Goal: Task Accomplishment & Management: Use online tool/utility

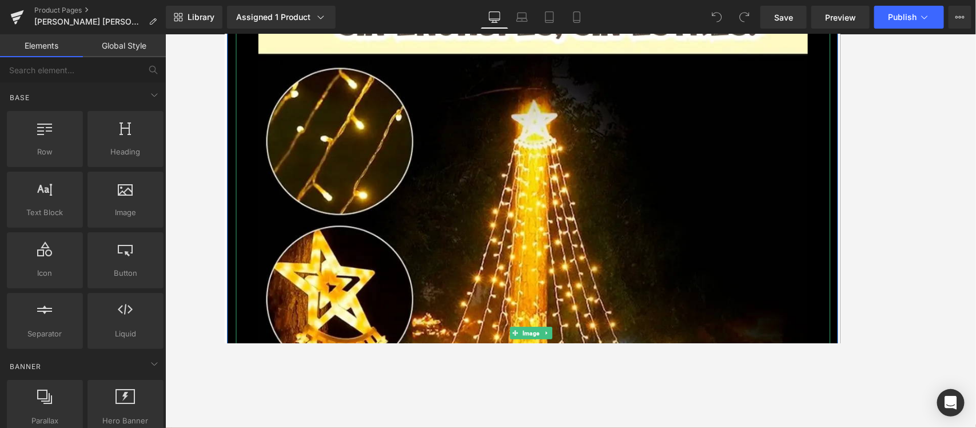
scroll to position [1000, 0]
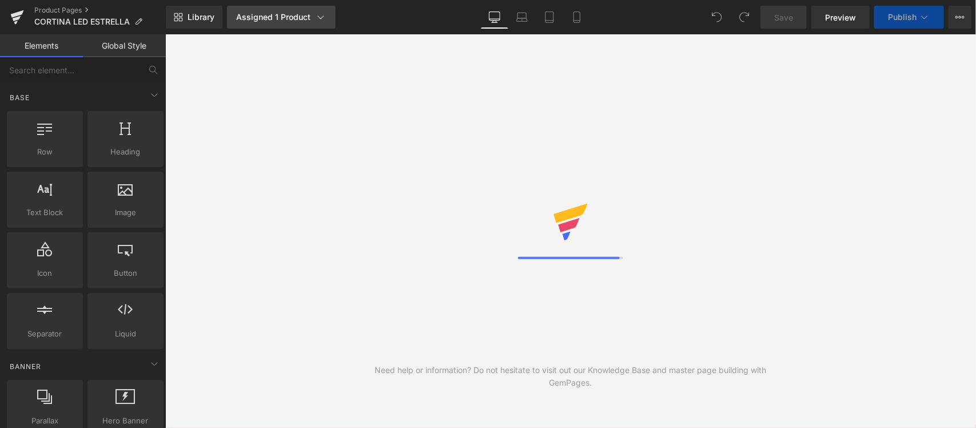
click at [278, 23] on link "Assigned 1 Product" at bounding box center [281, 17] width 109 height 23
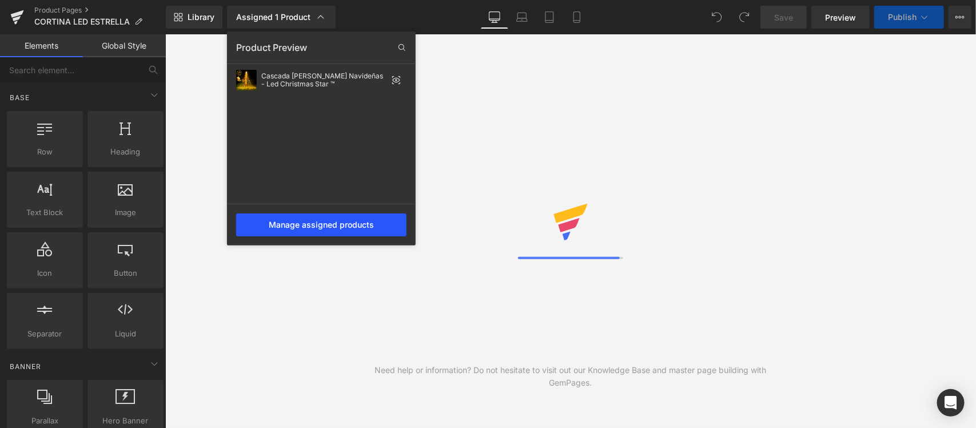
click at [330, 225] on div "Manage assigned products" at bounding box center [321, 224] width 170 height 23
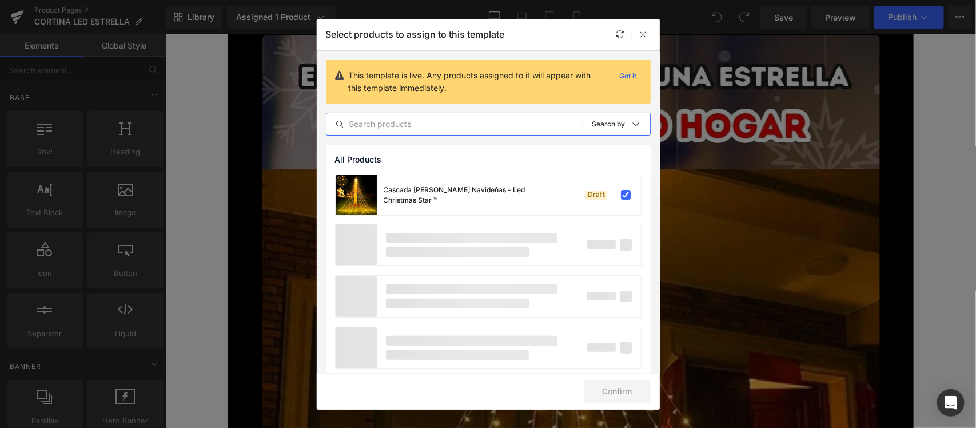
click at [445, 121] on input "text" at bounding box center [454, 124] width 256 height 14
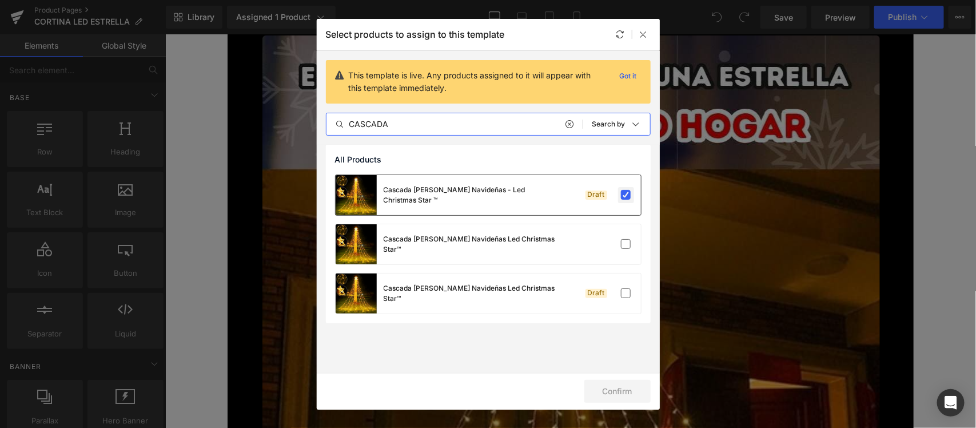
type input "CASCADA"
click at [627, 194] on label at bounding box center [626, 195] width 10 height 10
click at [626, 195] on input "checkbox" at bounding box center [626, 195] width 0 height 0
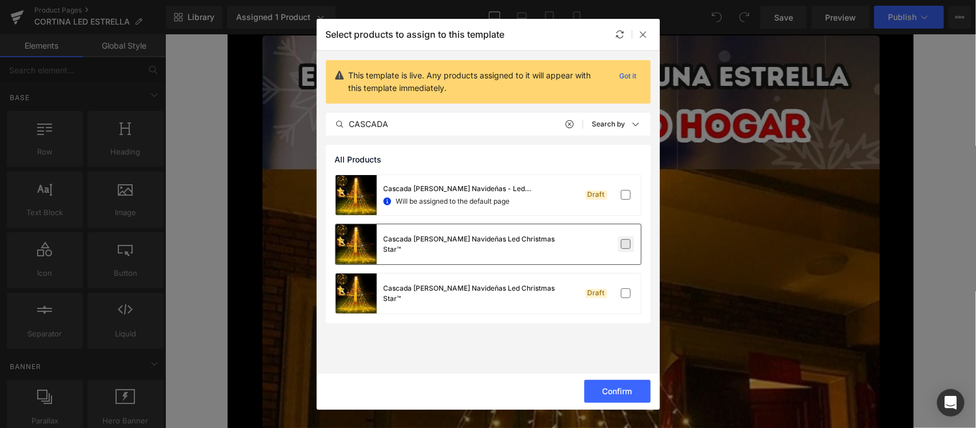
click at [624, 247] on label at bounding box center [626, 244] width 10 height 10
click at [626, 244] on input "checkbox" at bounding box center [626, 244] width 0 height 0
click at [627, 386] on button "Confirm" at bounding box center [617, 391] width 66 height 23
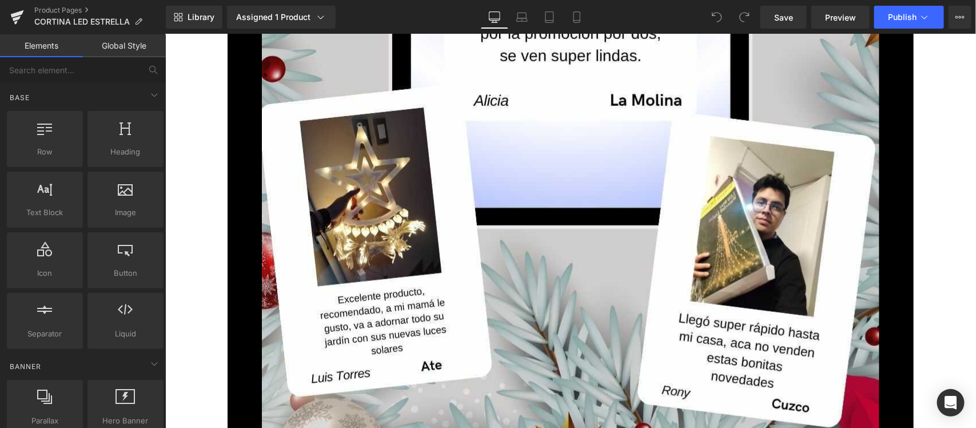
scroll to position [10508, 0]
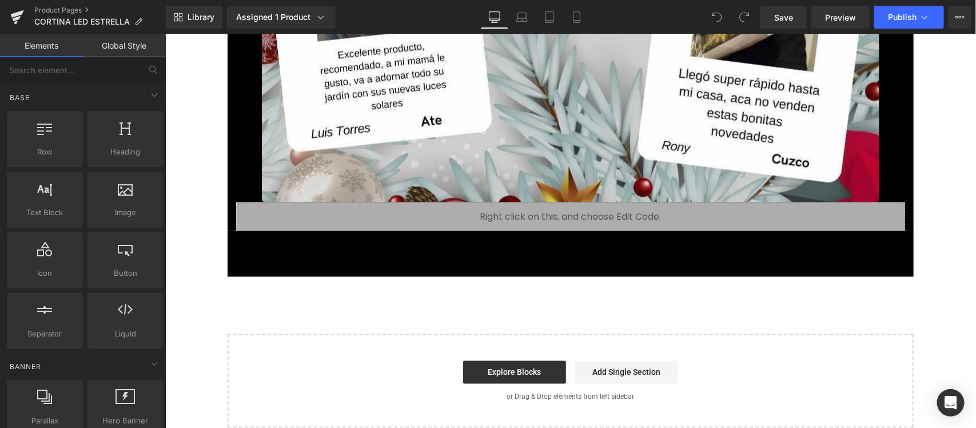
click at [567, 247] on div "Add To Cart (P) Cart Button" at bounding box center [569, 261] width 657 height 29
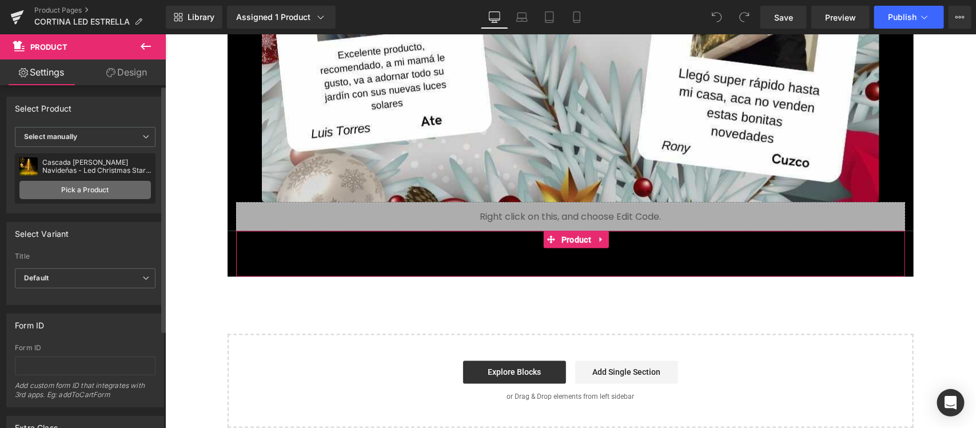
click at [110, 187] on link "Pick a Product" at bounding box center [84, 190] width 131 height 18
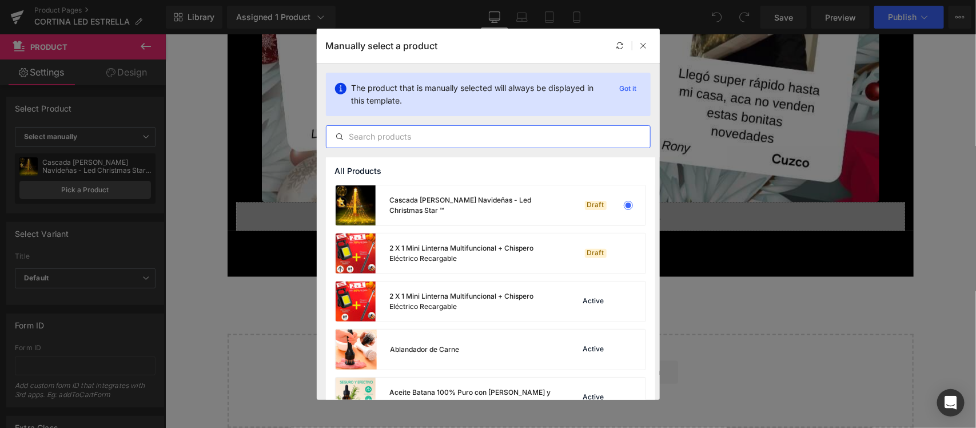
click at [453, 130] on input "text" at bounding box center [488, 137] width 324 height 14
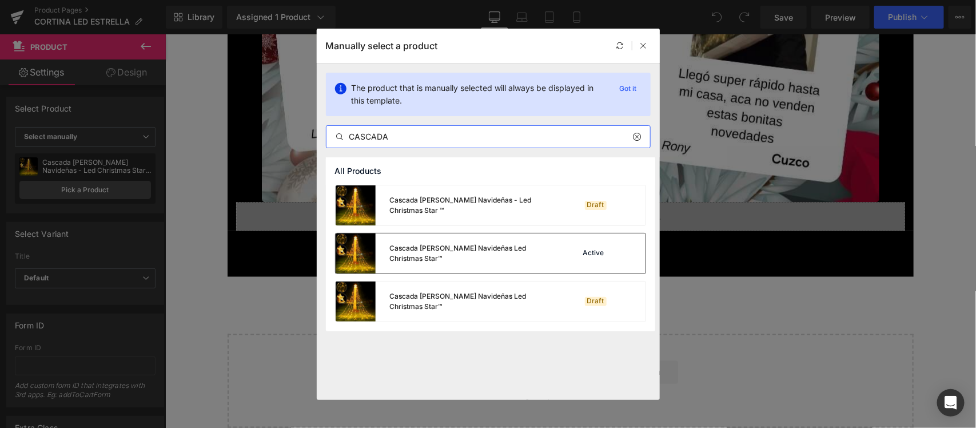
type input "CASCADA"
click at [553, 264] on div "Cascada de Luces Navideñas Led Christmas Star™" at bounding box center [447, 253] width 223 height 40
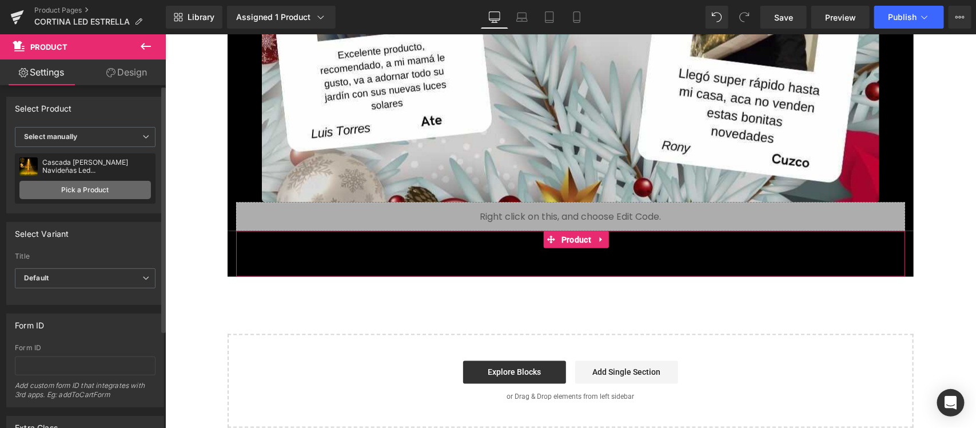
click at [83, 189] on link "Pick a Product" at bounding box center [84, 190] width 131 height 18
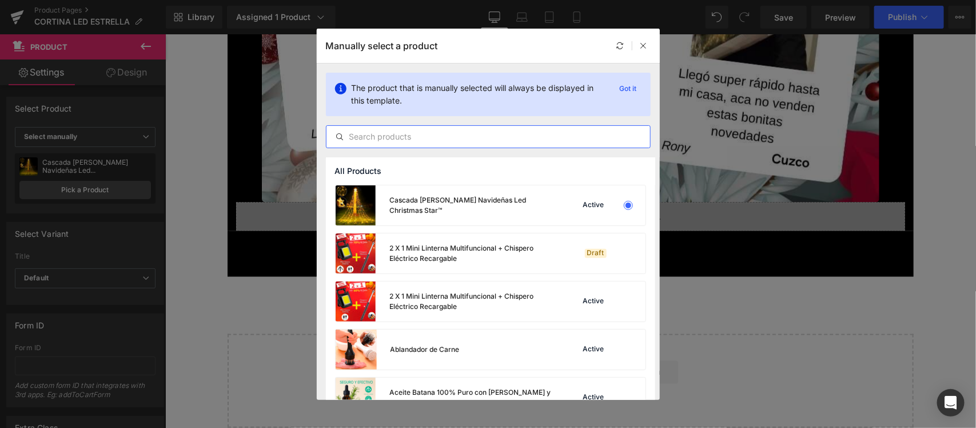
click at [503, 141] on input "text" at bounding box center [488, 137] width 324 height 14
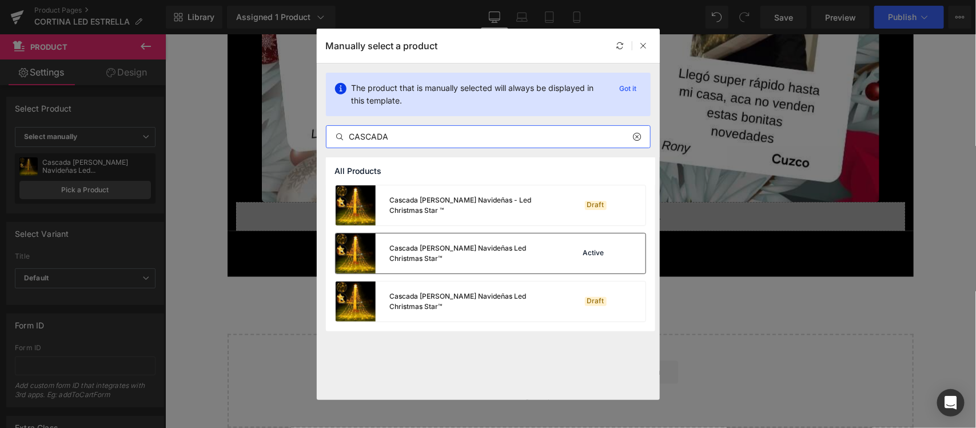
type input "CASCADA"
click at [517, 261] on div "Cascada de Luces Navideñas Led Christmas Star™" at bounding box center [447, 253] width 223 height 40
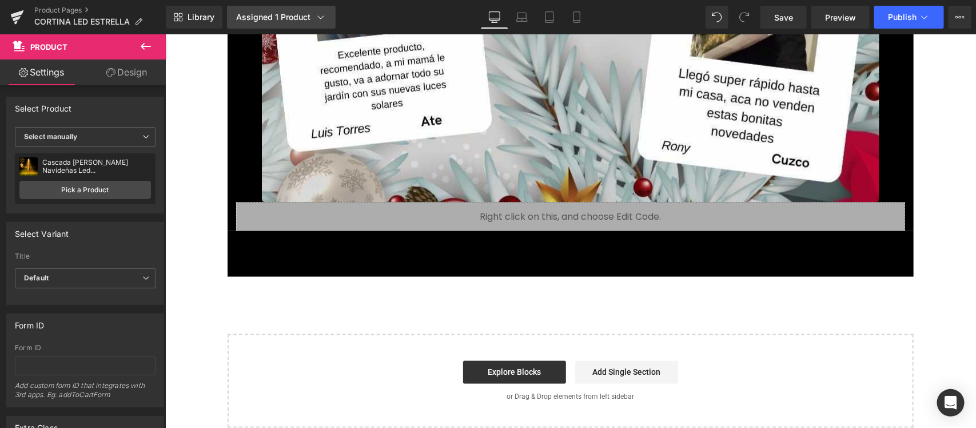
click at [282, 15] on div "Assigned 1 Product" at bounding box center [281, 16] width 90 height 11
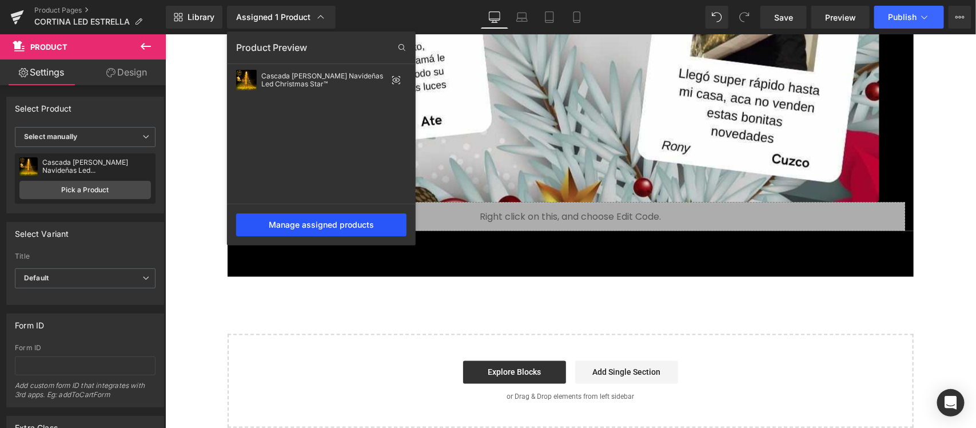
click at [333, 227] on div "Manage assigned products" at bounding box center [321, 224] width 170 height 23
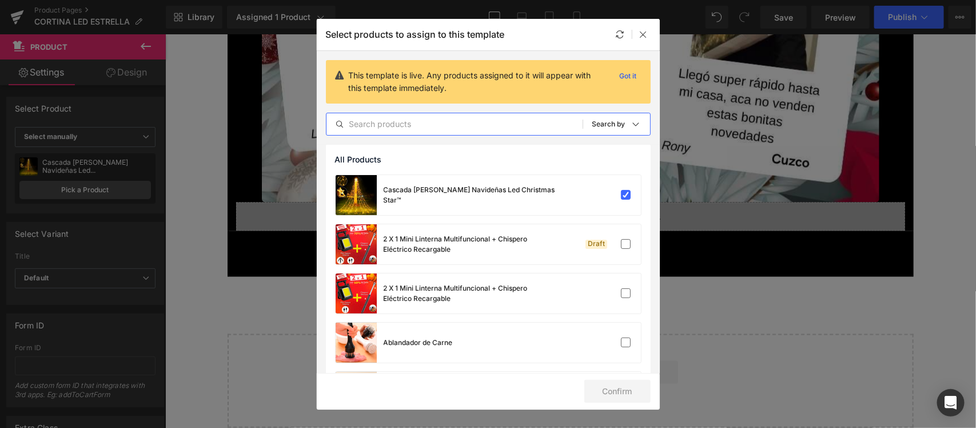
click at [499, 119] on input "text" at bounding box center [454, 124] width 256 height 14
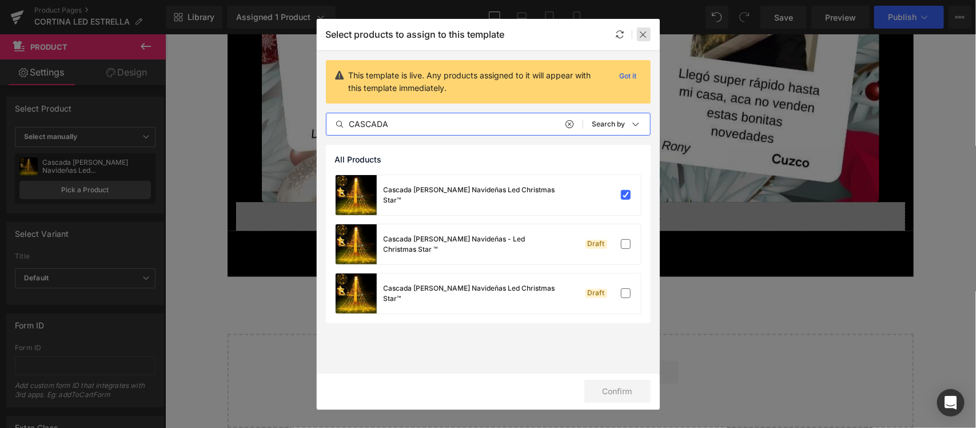
type input "CASCADA"
click at [646, 35] on icon at bounding box center [643, 34] width 9 height 9
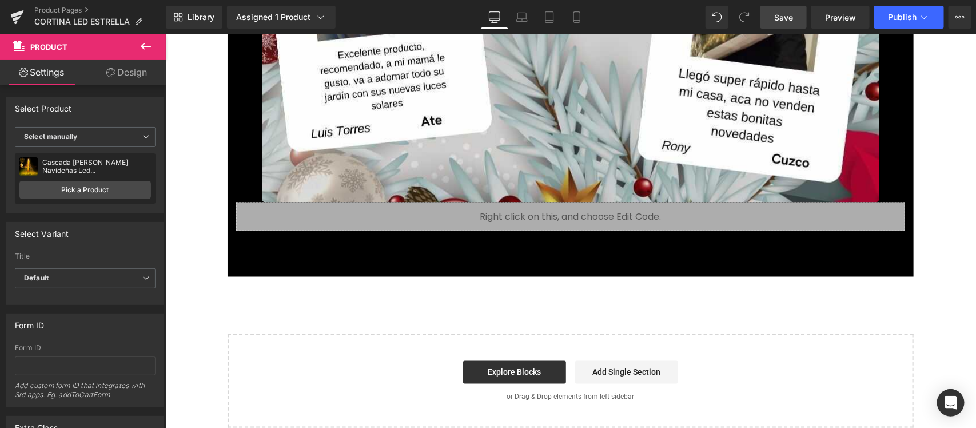
click at [772, 26] on link "Save" at bounding box center [783, 17] width 46 height 23
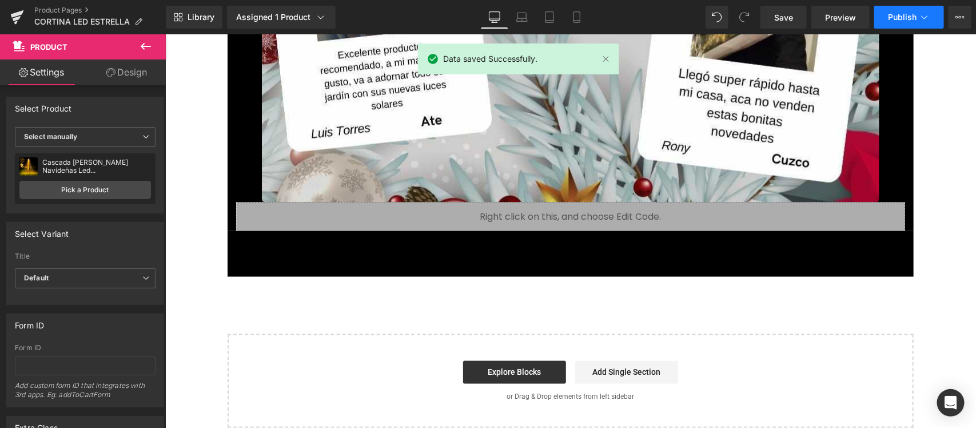
click at [907, 13] on span "Publish" at bounding box center [902, 17] width 29 height 9
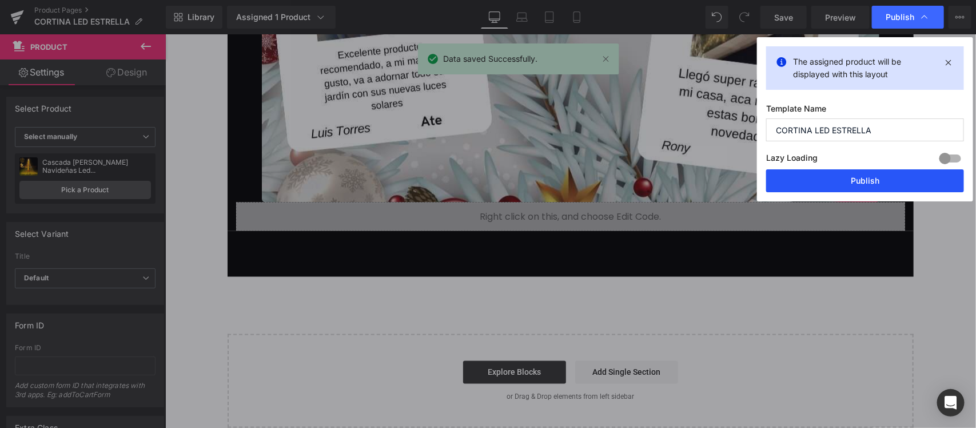
click at [862, 180] on button "Publish" at bounding box center [865, 180] width 198 height 23
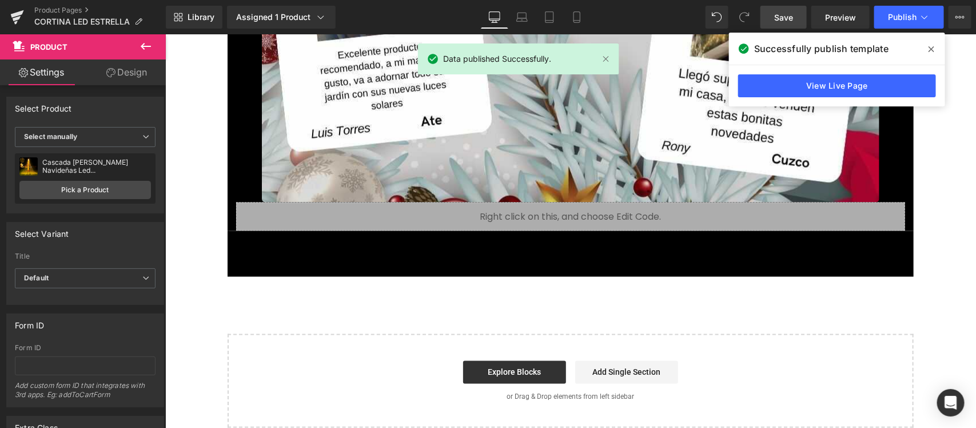
click at [790, 18] on span "Save" at bounding box center [783, 17] width 19 height 12
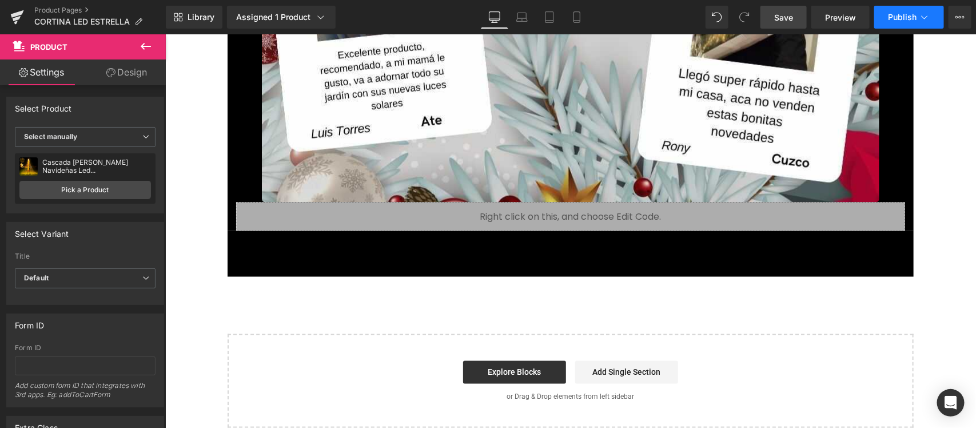
click at [915, 15] on span "Publish" at bounding box center [902, 17] width 29 height 9
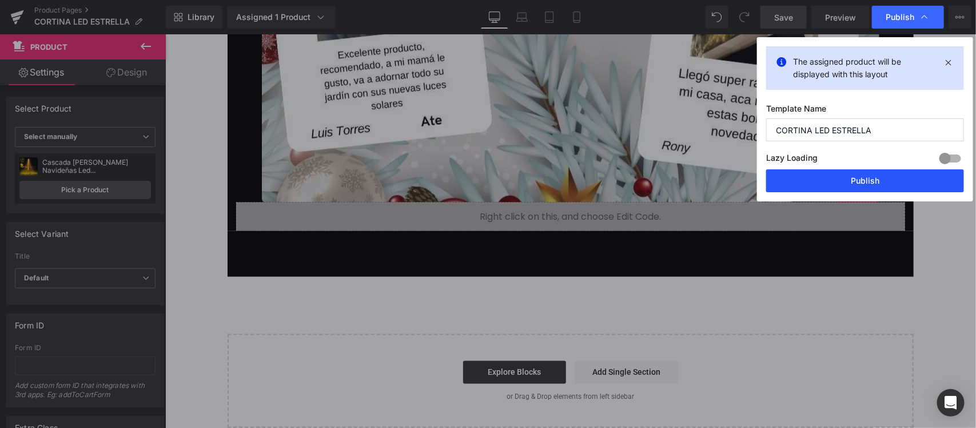
click at [852, 183] on button "Publish" at bounding box center [865, 180] width 198 height 23
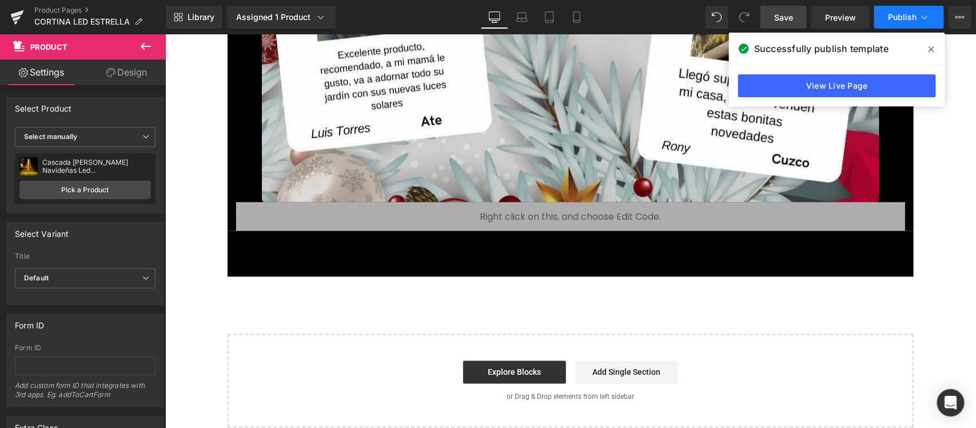
click at [892, 17] on span "Publish" at bounding box center [902, 17] width 29 height 9
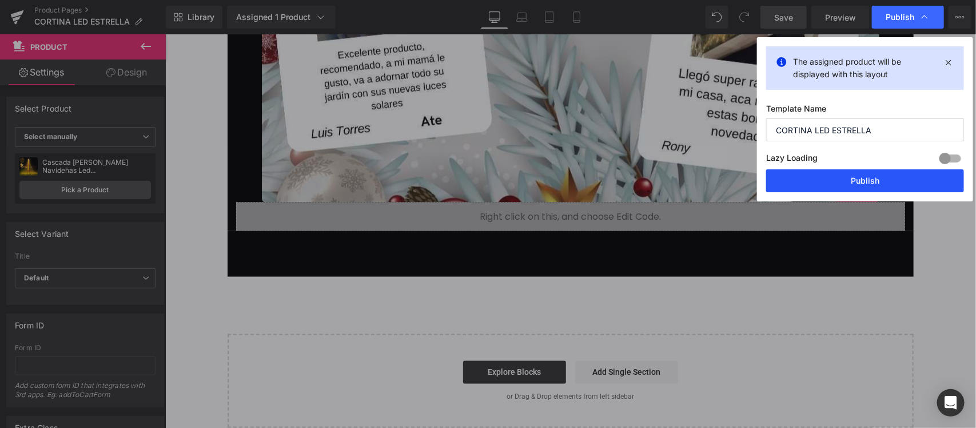
click at [881, 181] on button "Publish" at bounding box center [865, 180] width 198 height 23
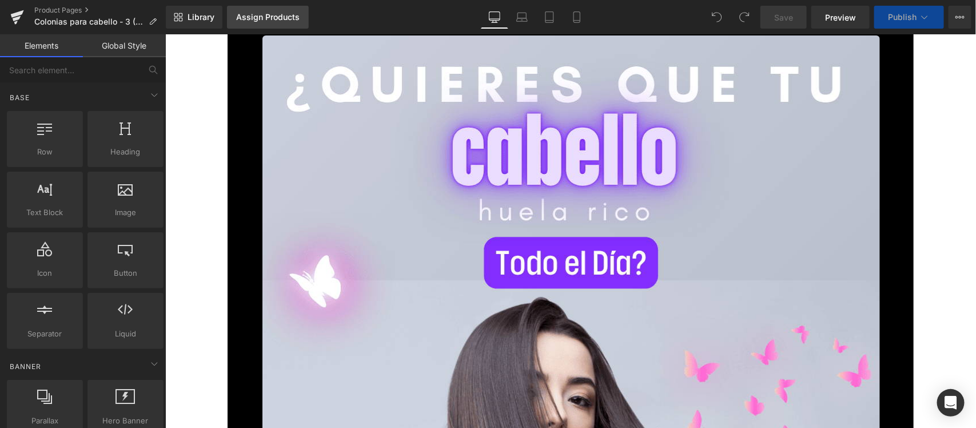
click at [271, 17] on div "Assign Products" at bounding box center [267, 17] width 63 height 9
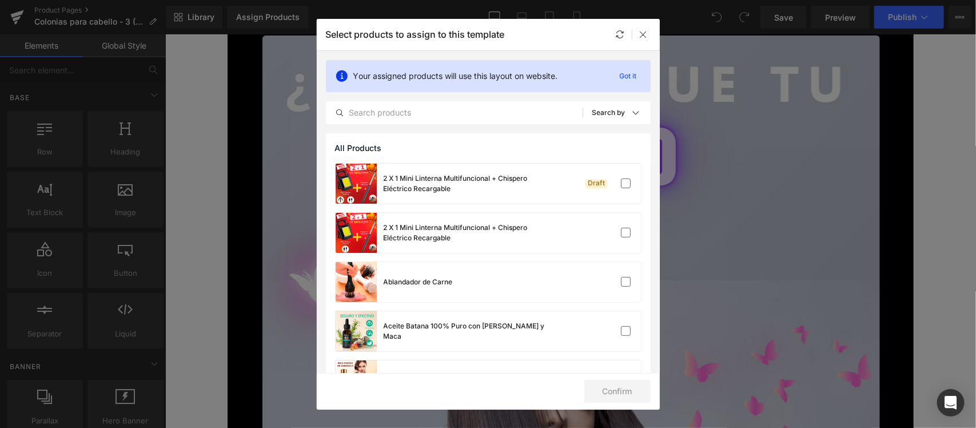
click at [392, 100] on div "Your assigned products will use this layout on website. Got it All Products Sho…" at bounding box center [488, 92] width 343 height 82
click at [382, 106] on input "text" at bounding box center [454, 113] width 256 height 14
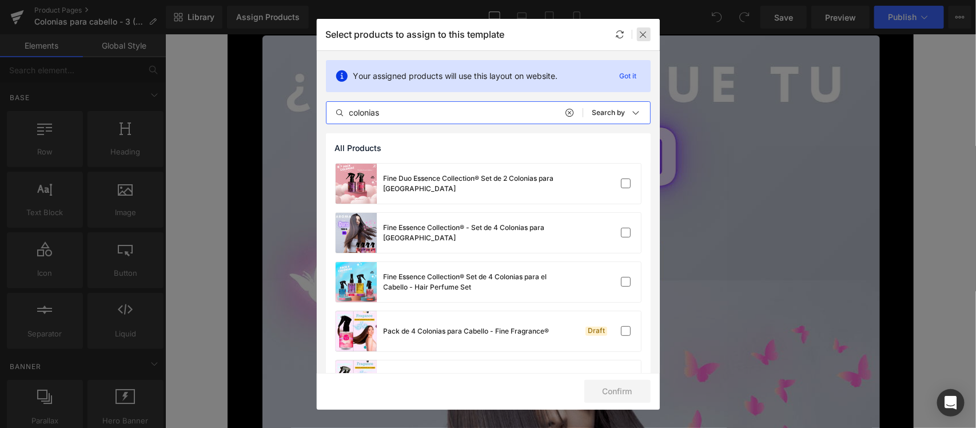
type input "colonias"
click at [643, 39] on div at bounding box center [644, 34] width 14 height 14
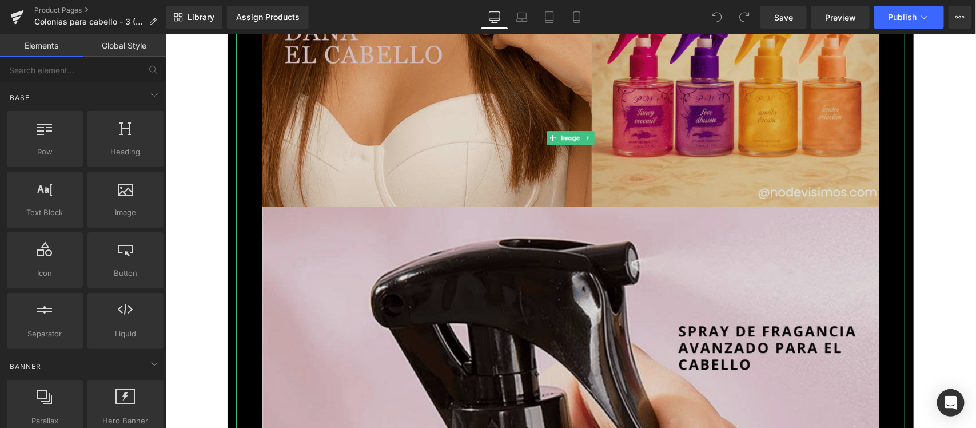
scroll to position [5144, 0]
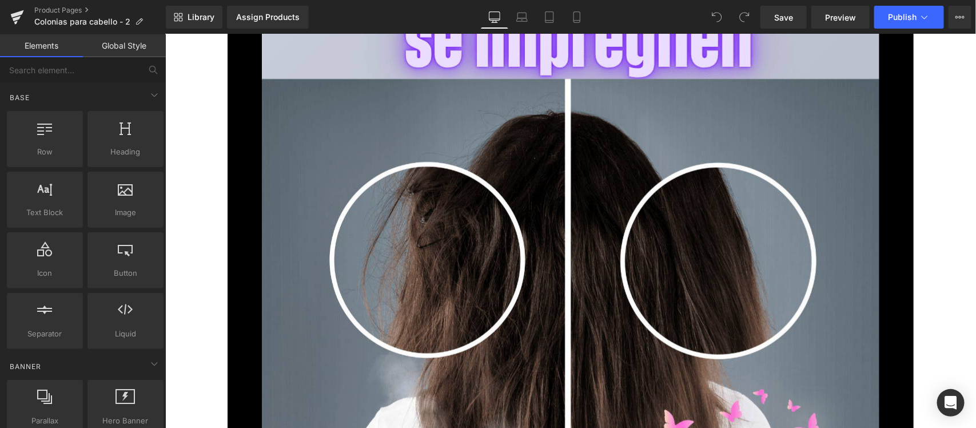
scroll to position [714, 0]
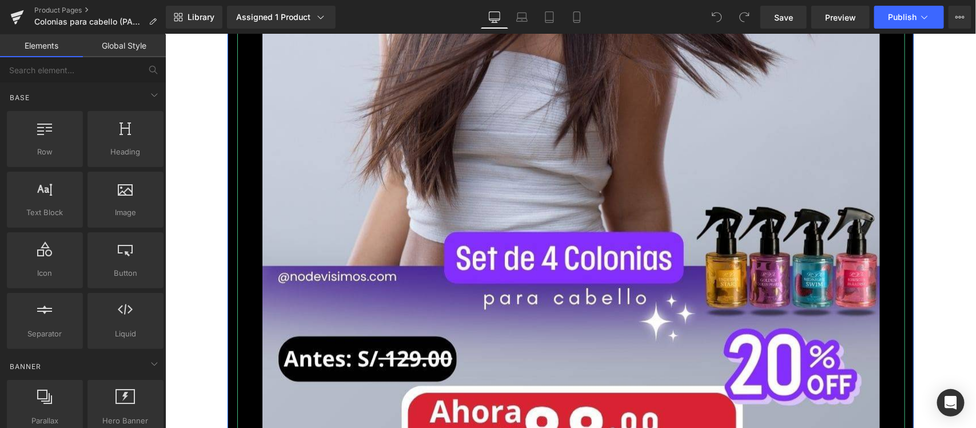
scroll to position [786, 0]
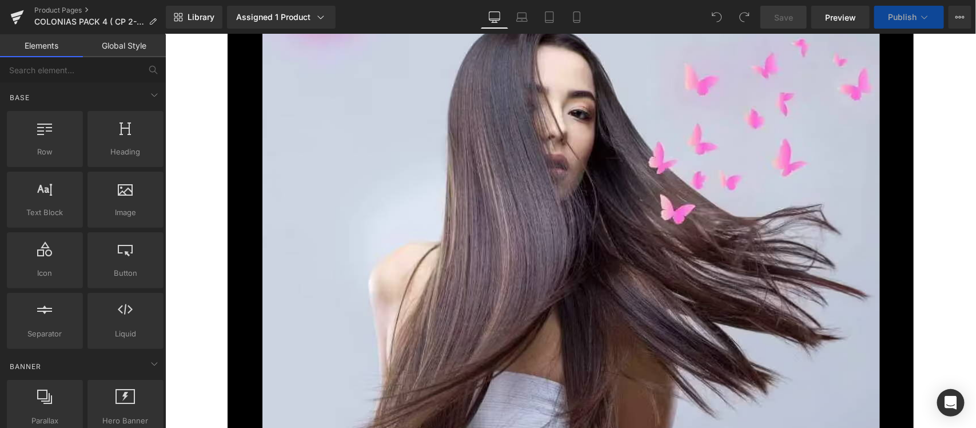
scroll to position [786, 0]
